Goal: Use online tool/utility: Utilize a website feature to perform a specific function

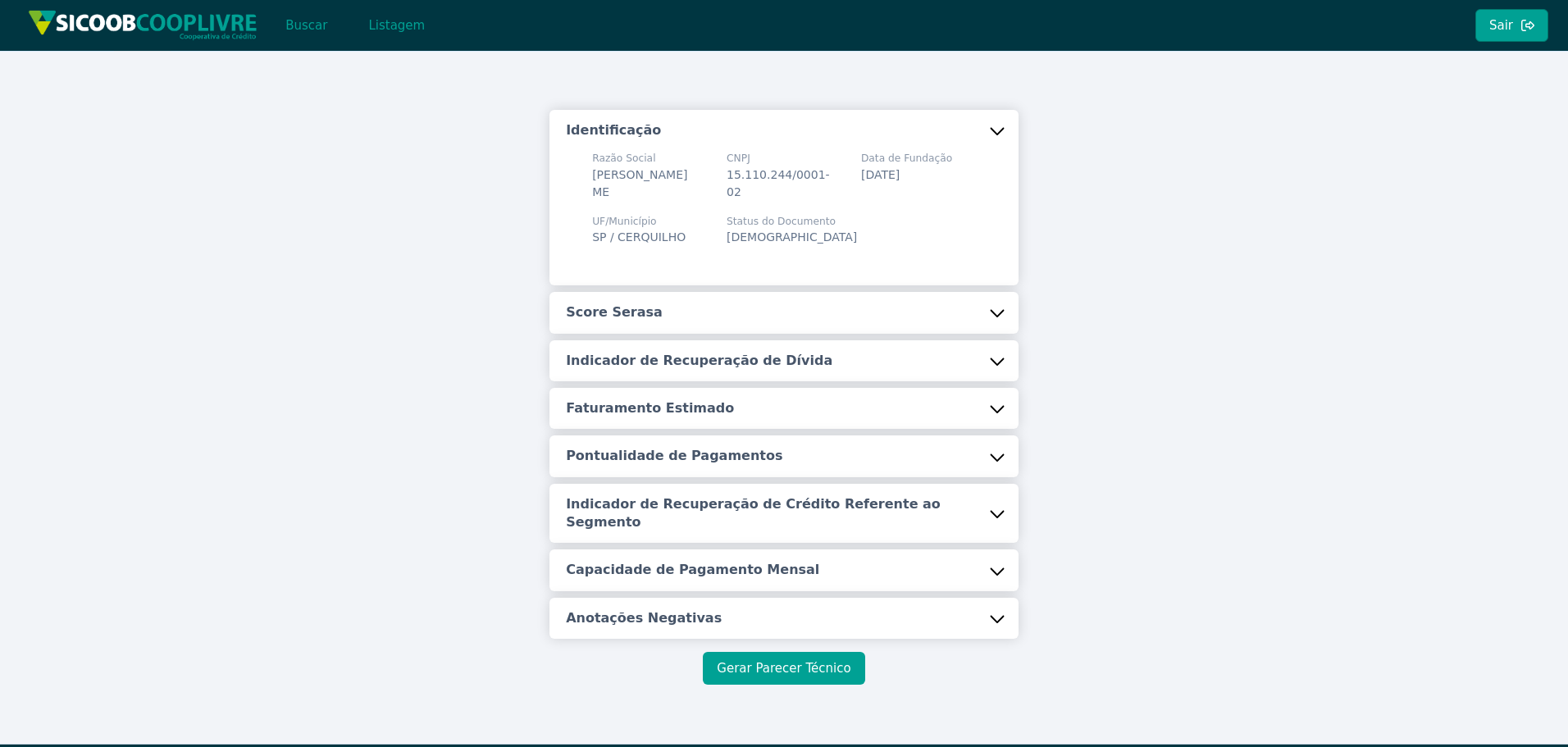
click at [779, 652] on button "Gerar Parecer Técnico" at bounding box center [784, 668] width 162 height 33
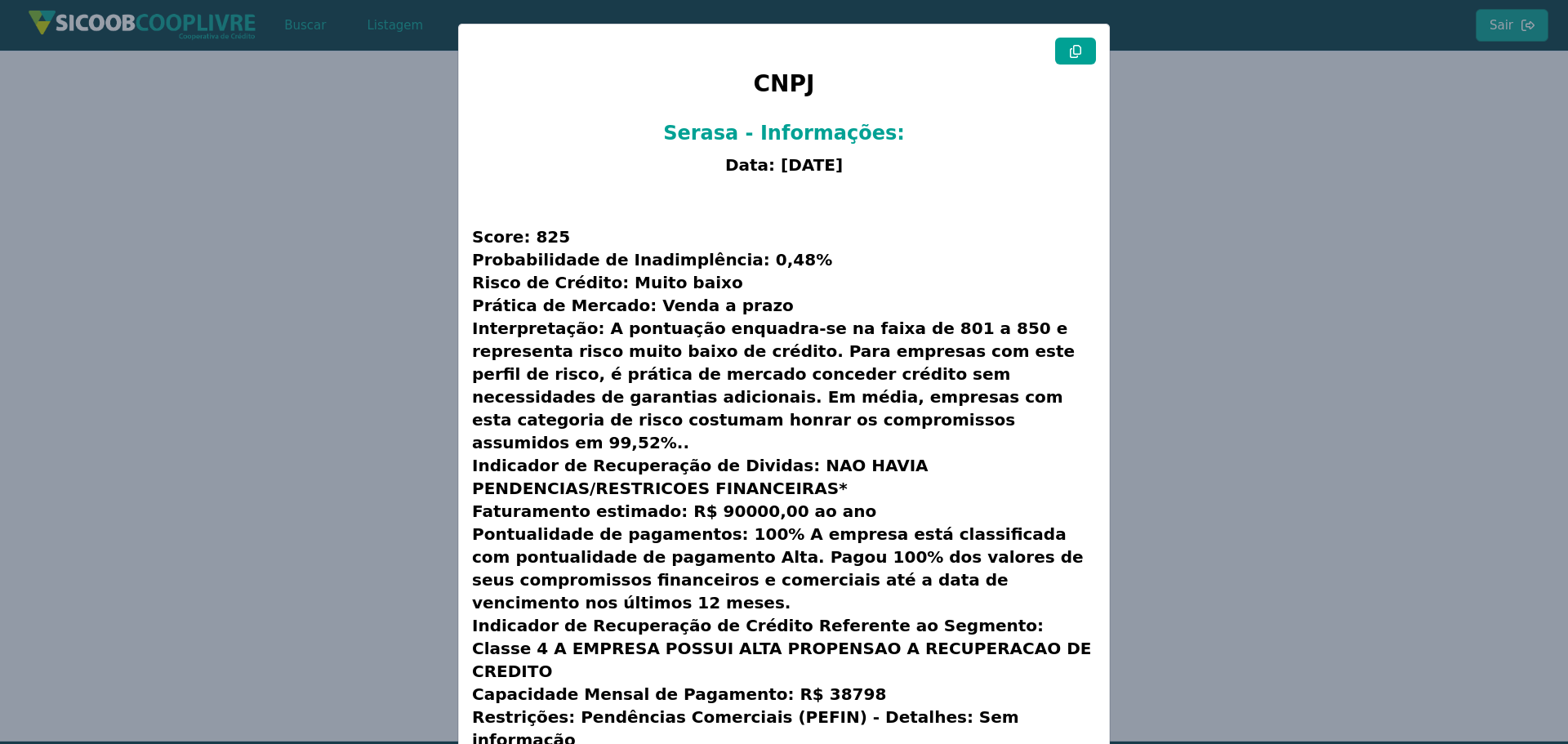
click at [237, 247] on modal-container "CNPJ Serasa - Informações: Data: [DATE] Score: 825 Probabilidade de Inadimplênc…" at bounding box center [784, 372] width 1568 height 744
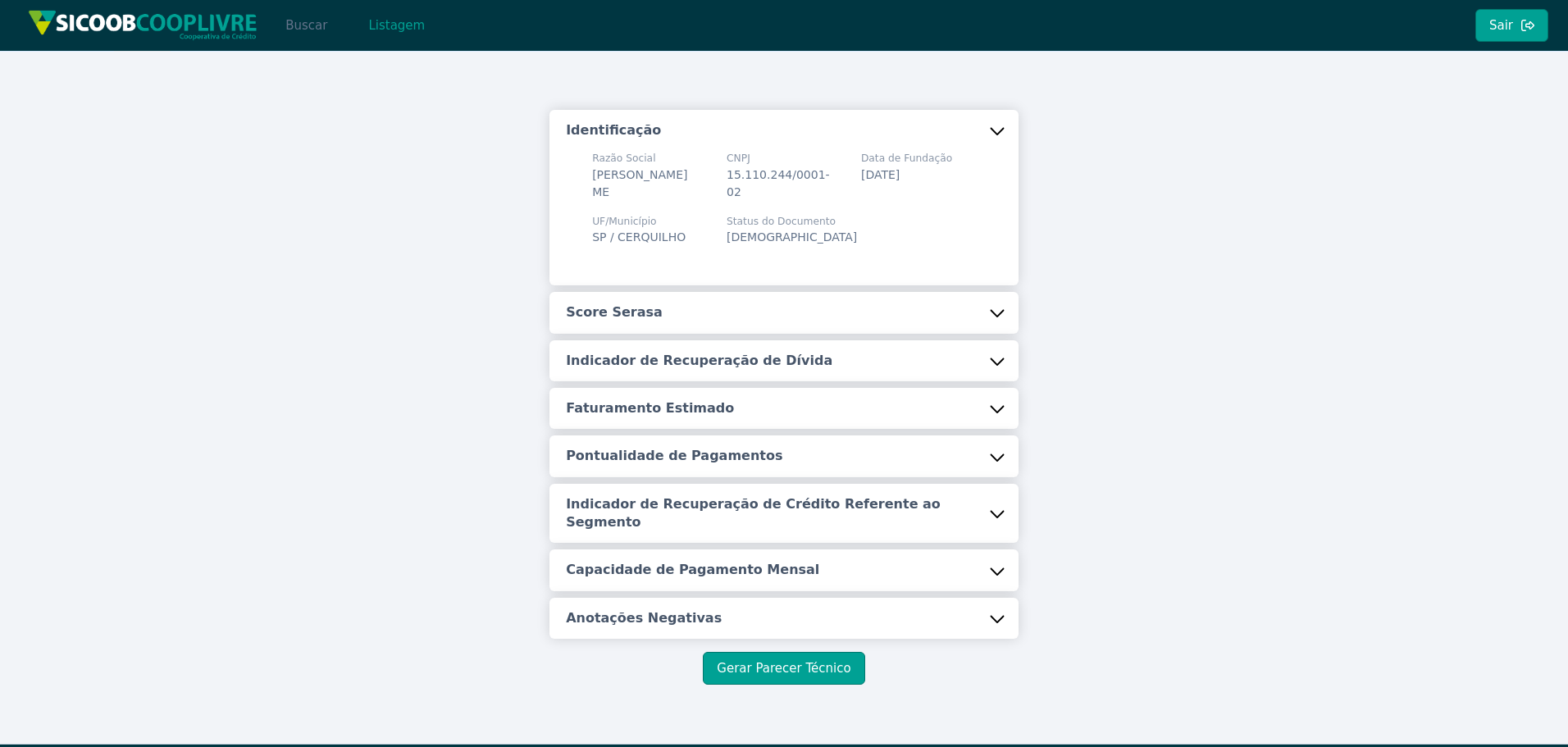
click at [300, 27] on button "Buscar" at bounding box center [306, 25] width 70 height 33
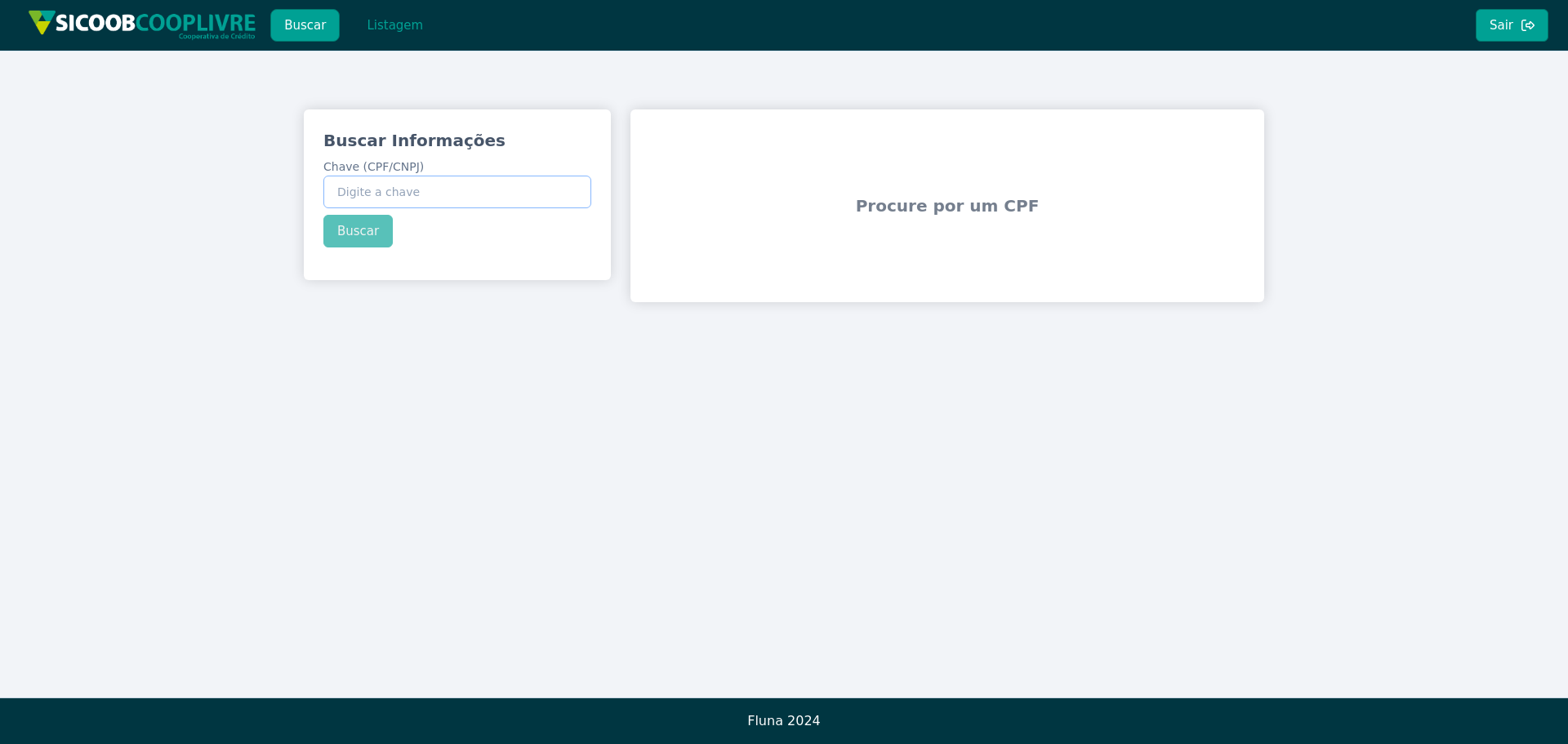
click at [416, 193] on input "Chave (CPF/CNPJ)" at bounding box center [457, 192] width 267 height 33
paste input "276.563.588-97"
type input "276.563.588-97"
click at [364, 237] on button "Buscar" at bounding box center [358, 231] width 70 height 33
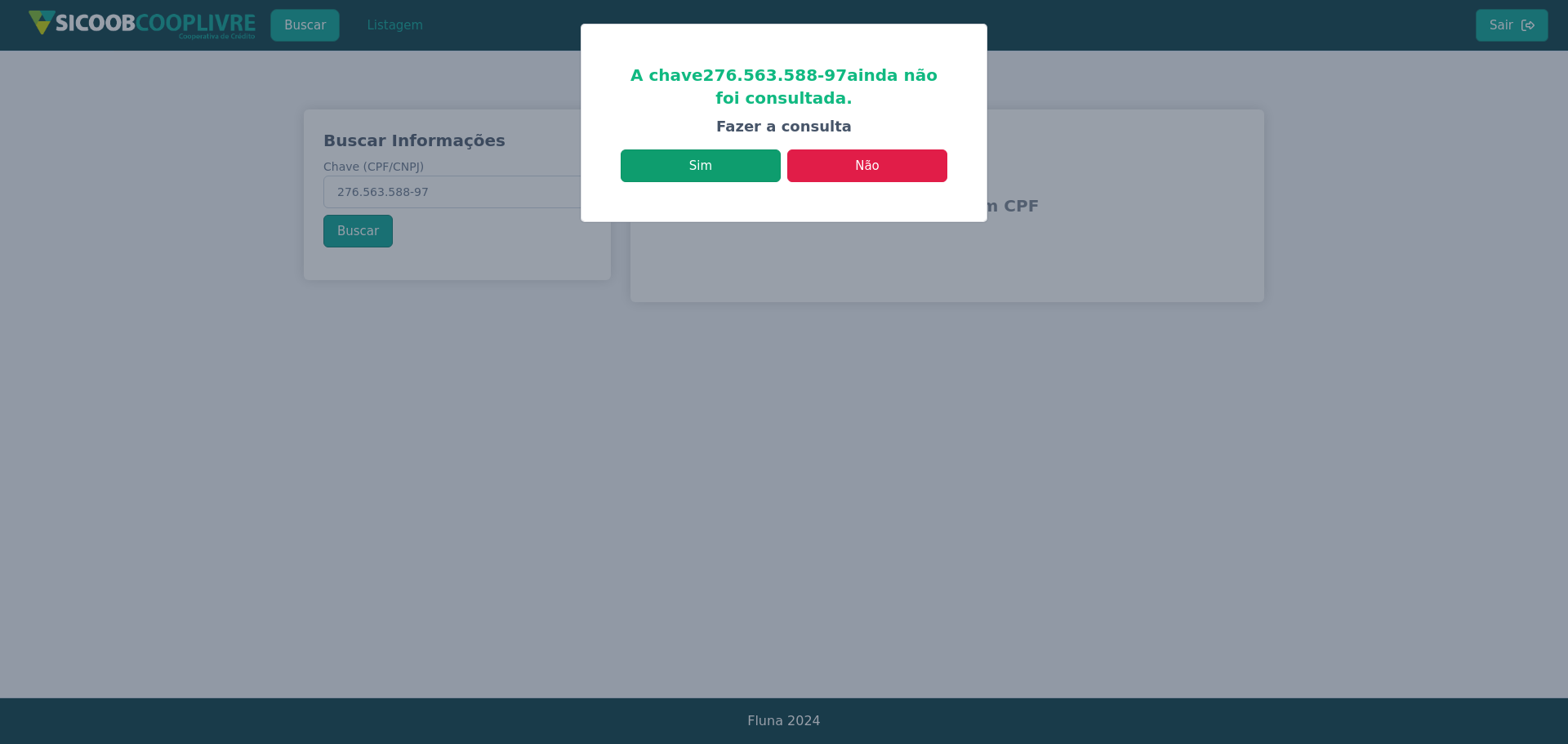
click at [704, 173] on button "Sim" at bounding box center [701, 166] width 160 height 33
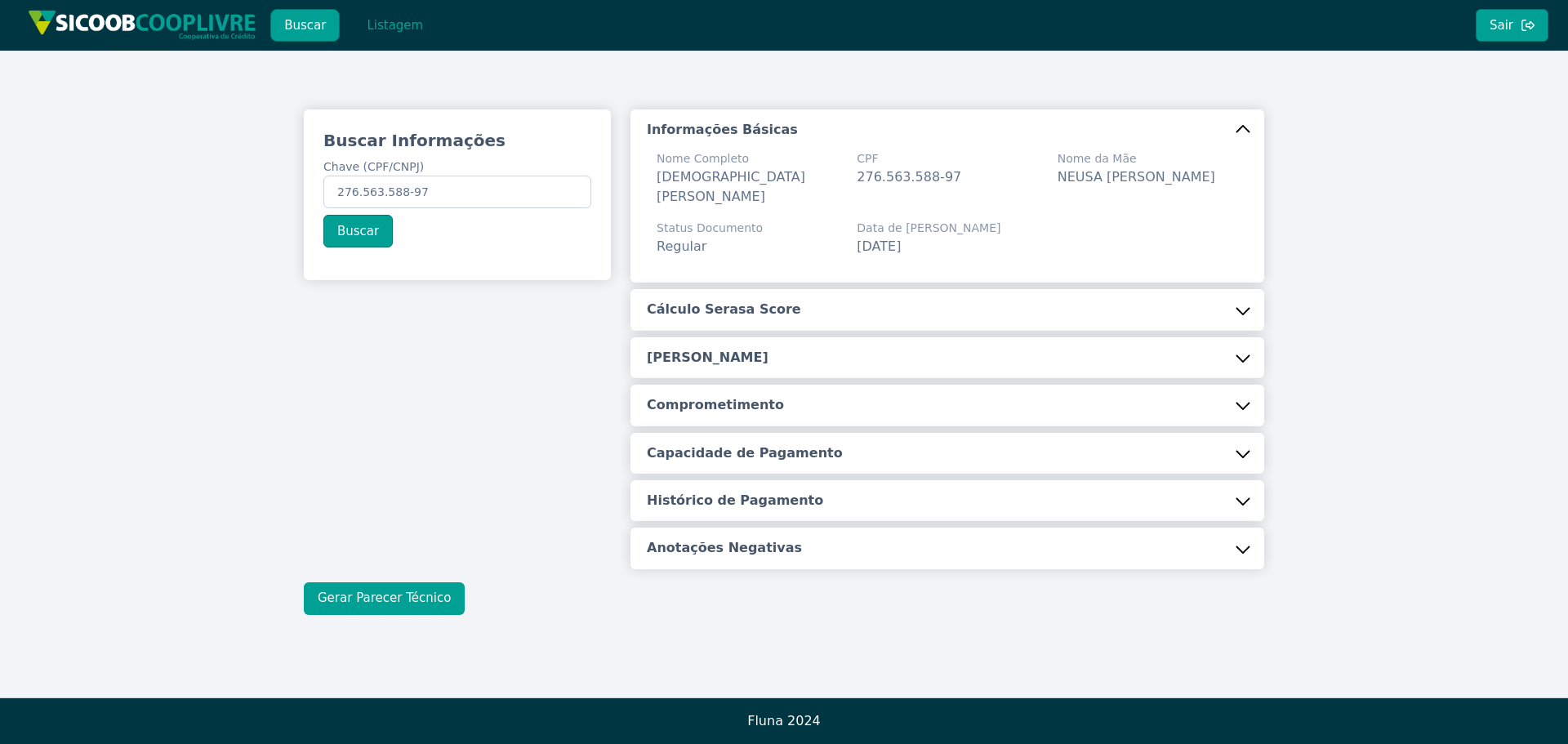
click at [387, 582] on button "Gerar Parecer Técnico" at bounding box center [384, 599] width 161 height 33
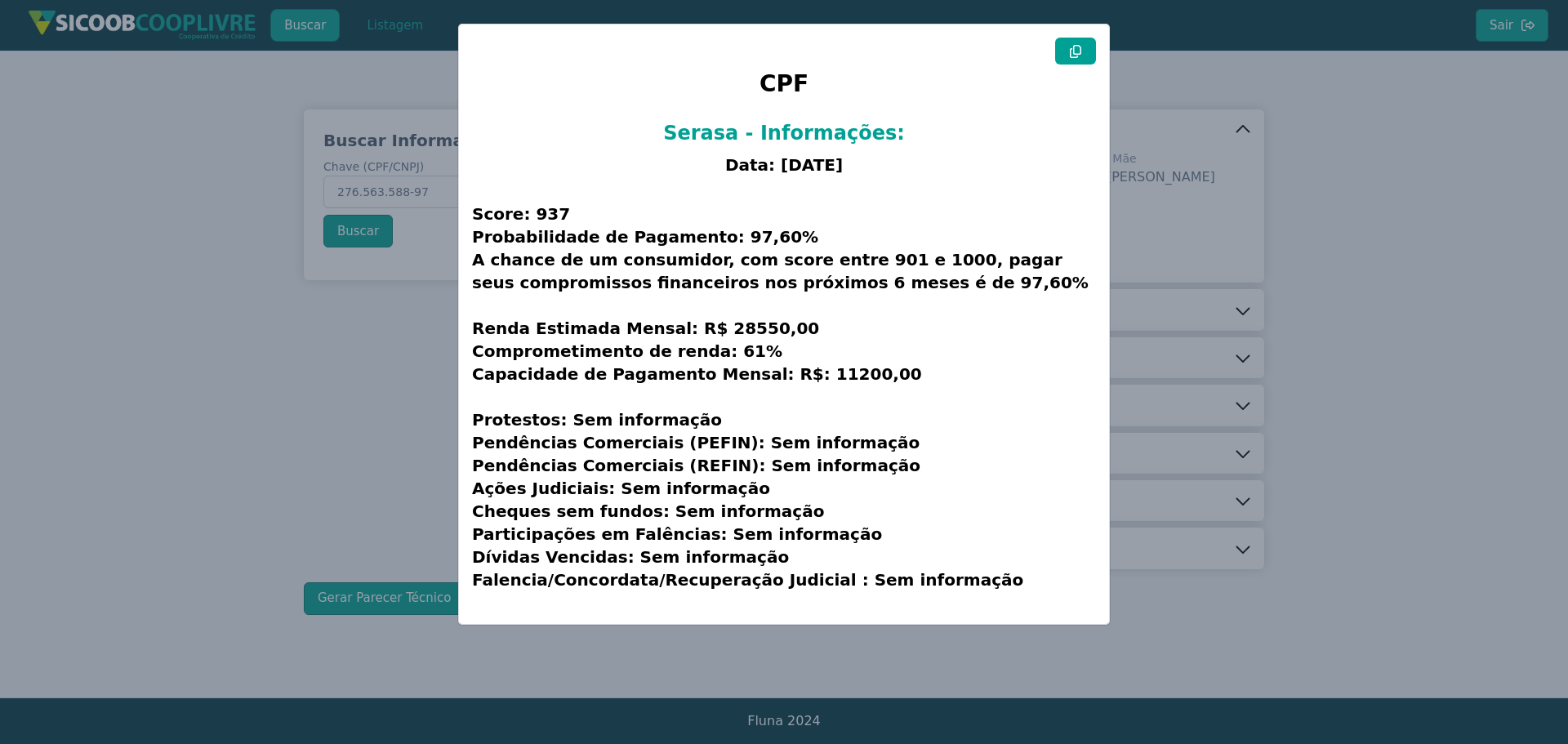
click at [1075, 46] on icon at bounding box center [1075, 51] width 13 height 13
